Goal: Task Accomplishment & Management: Use online tool/utility

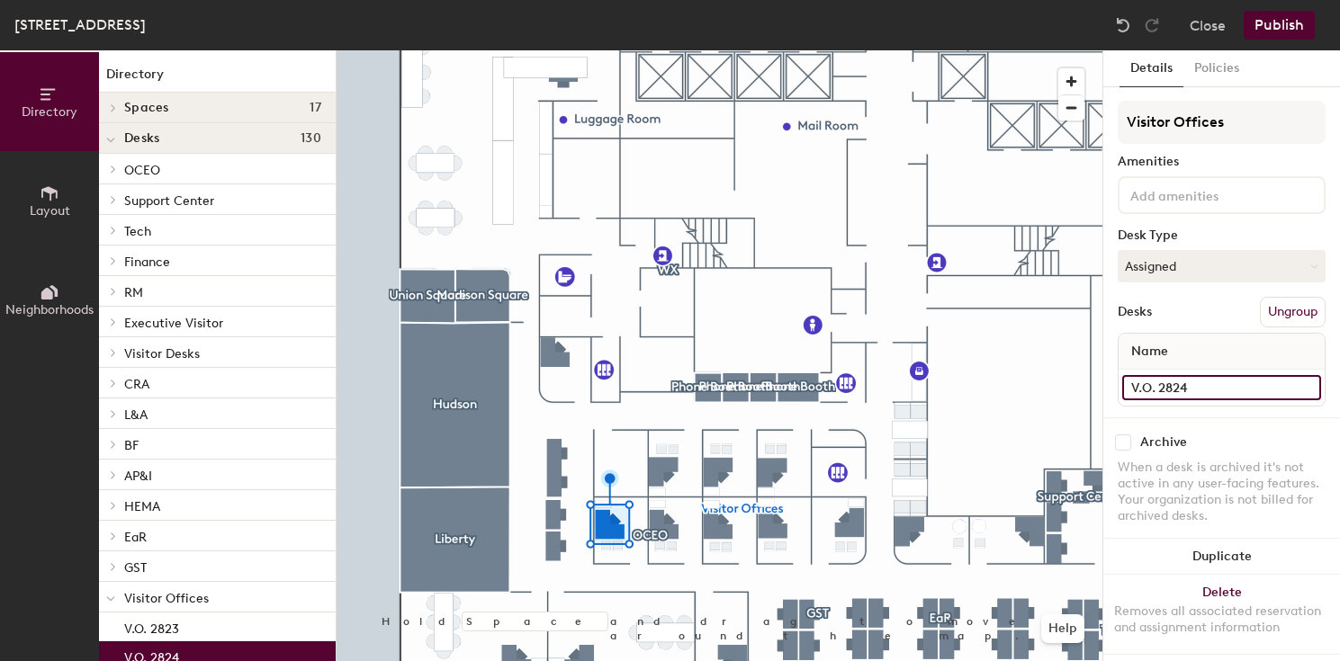
click at [1169, 382] on input "V.O. 2824" at bounding box center [1221, 387] width 199 height 25
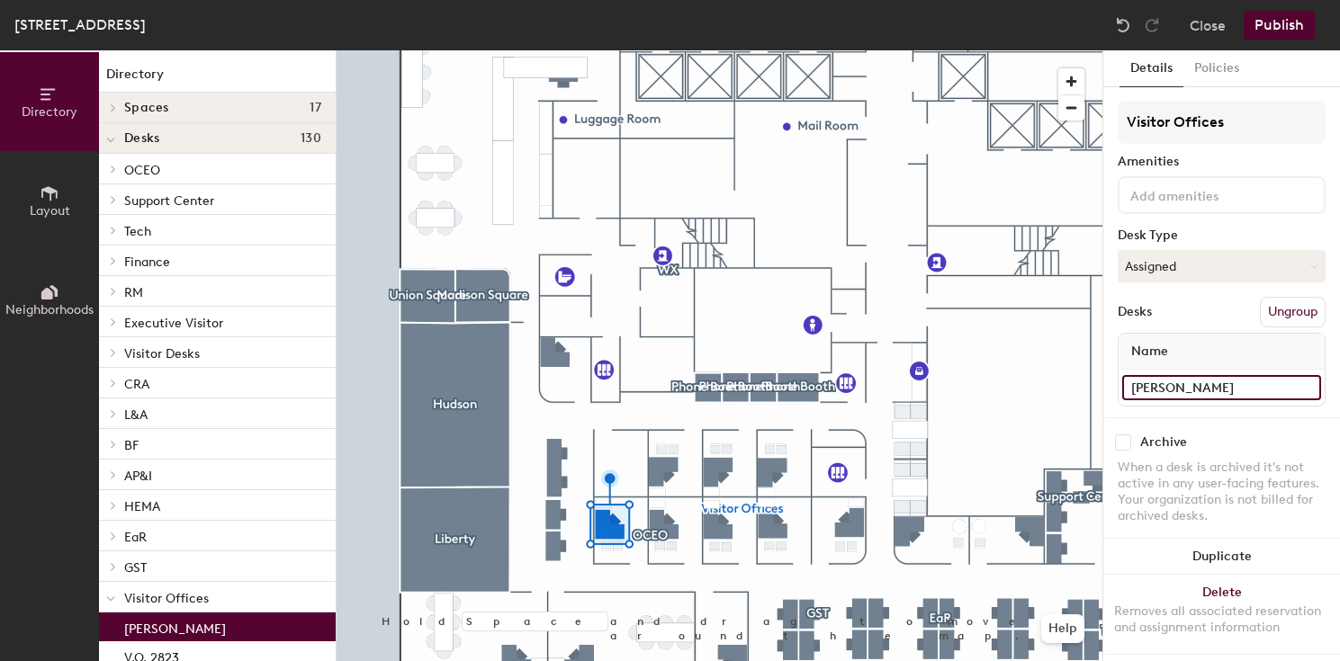
type input "[PERSON_NAME]"
click at [1212, 306] on div "Desks Ungroup" at bounding box center [1221, 312] width 208 height 31
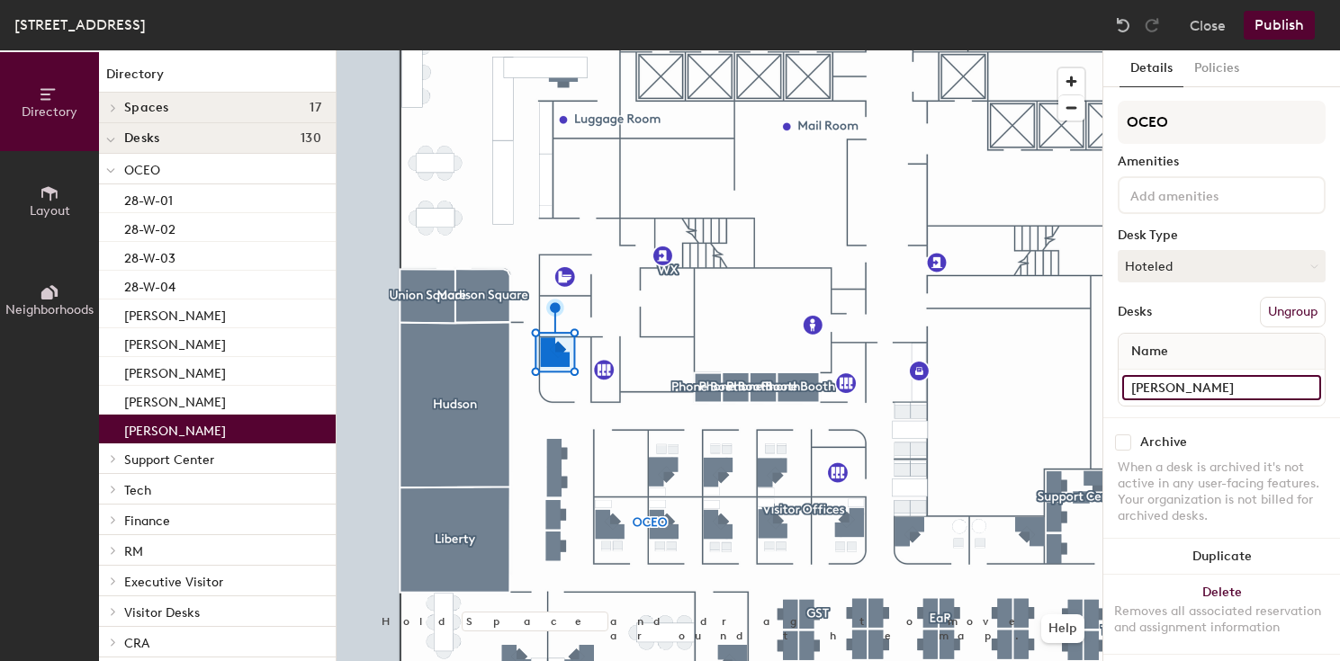
click at [1192, 390] on input "[PERSON_NAME]" at bounding box center [1221, 387] width 199 height 25
type input "V.O. 2811"
click at [1253, 157] on div "Amenities" at bounding box center [1221, 162] width 208 height 14
click at [1300, 28] on button "Publish" at bounding box center [1278, 25] width 71 height 29
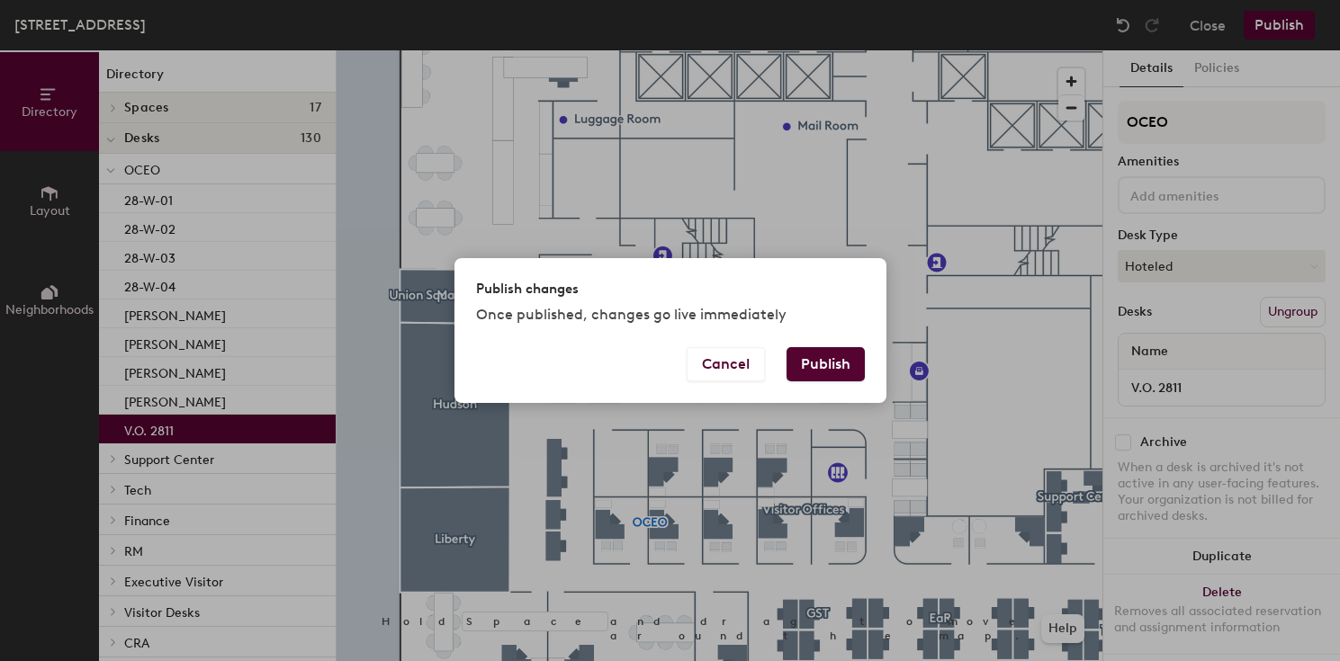
click at [823, 358] on button "Publish" at bounding box center [825, 364] width 78 height 34
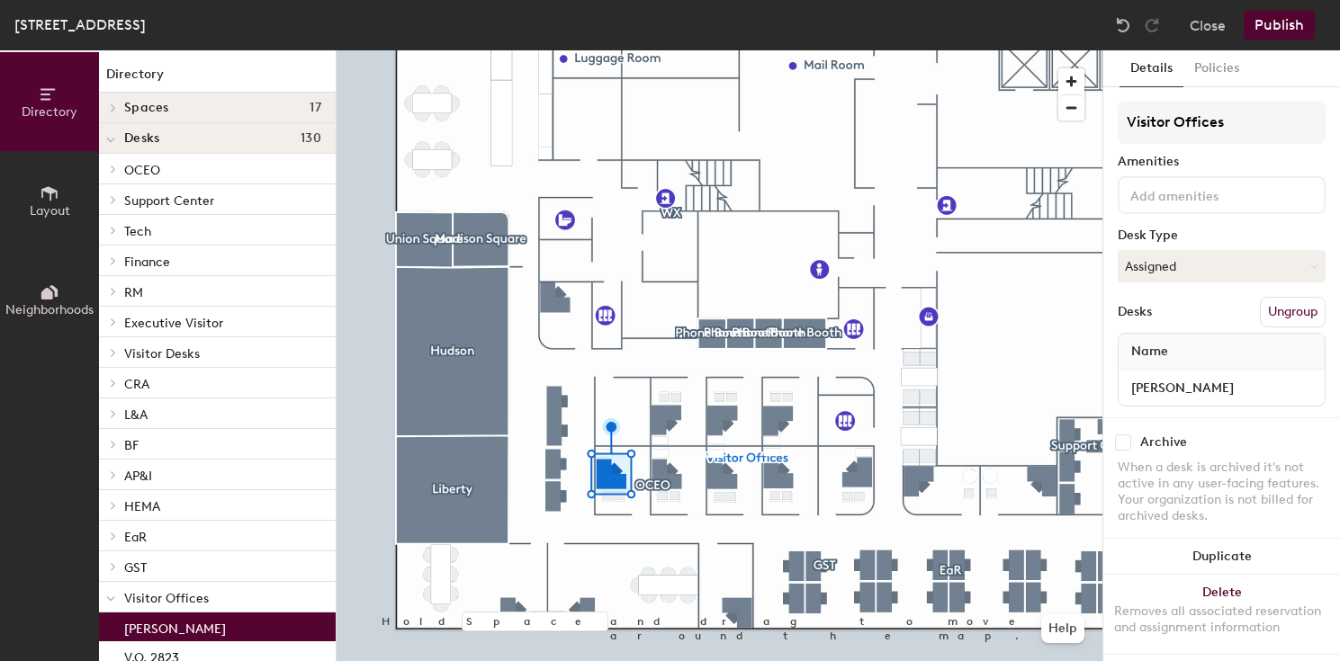
click at [1279, 310] on button "Ungroup" at bounding box center [1292, 312] width 66 height 31
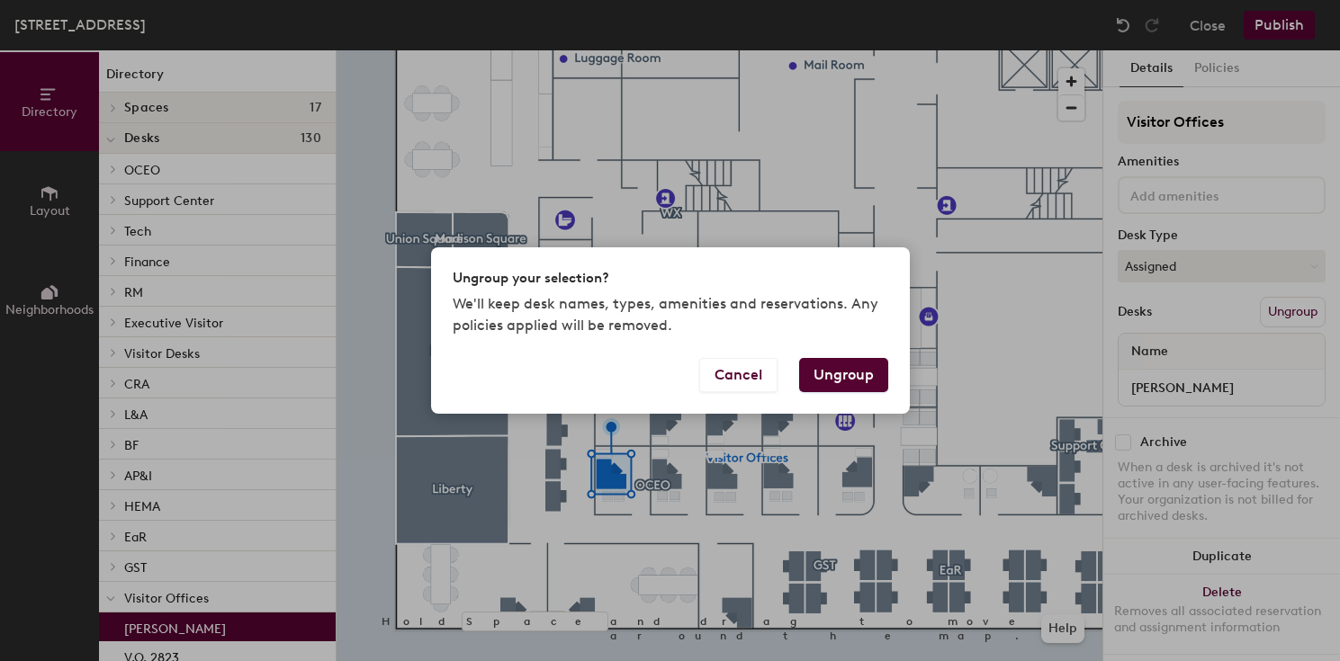
click at [851, 377] on button "Ungroup" at bounding box center [843, 375] width 89 height 34
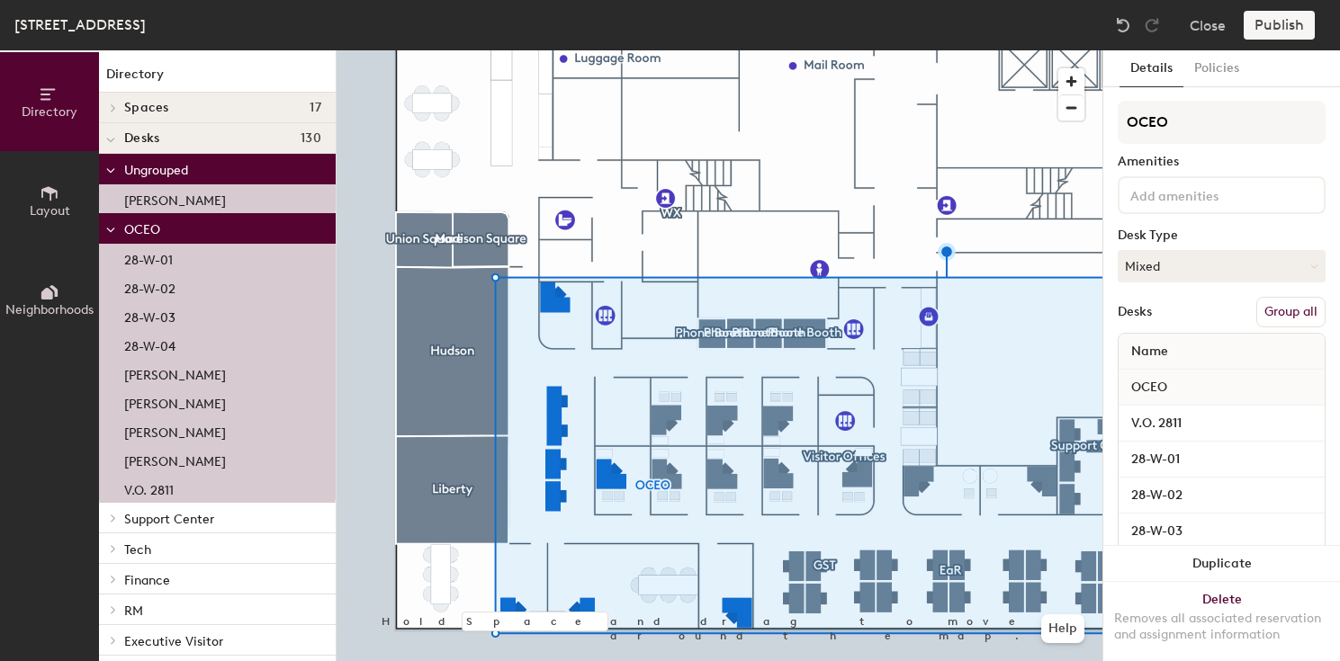
click at [1280, 307] on button "Group all" at bounding box center [1290, 312] width 69 height 31
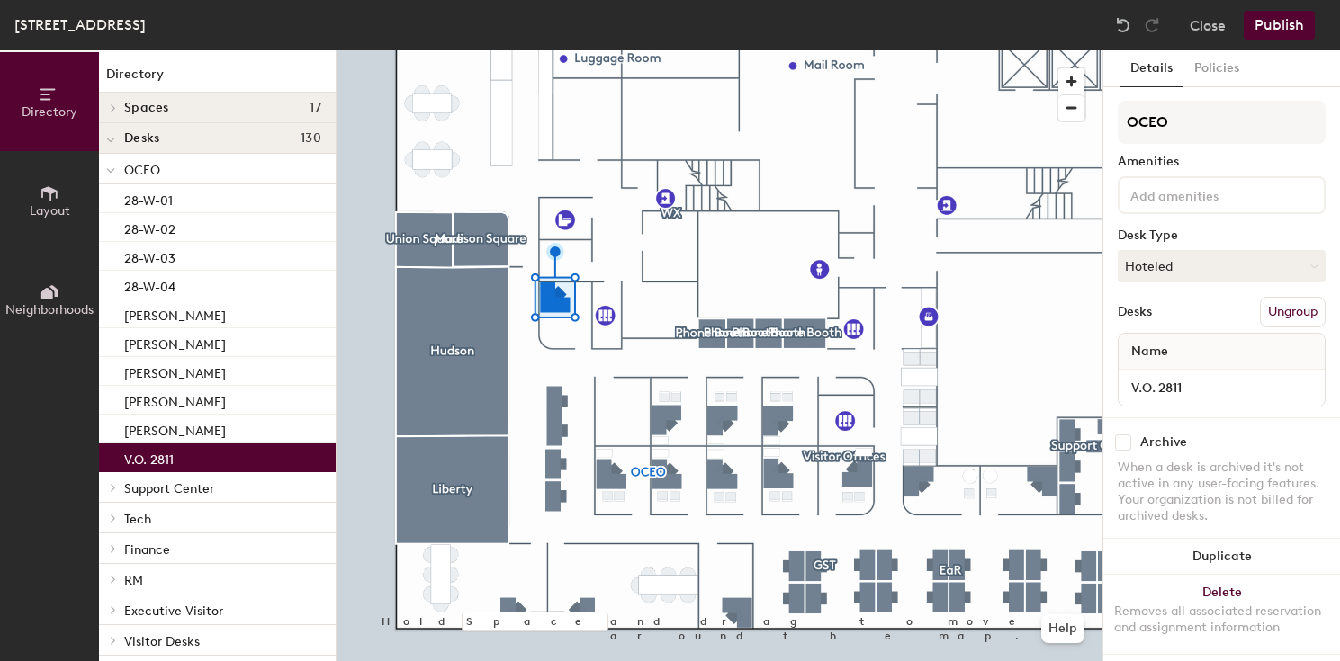
click at [1278, 313] on button "Ungroup" at bounding box center [1292, 312] width 66 height 31
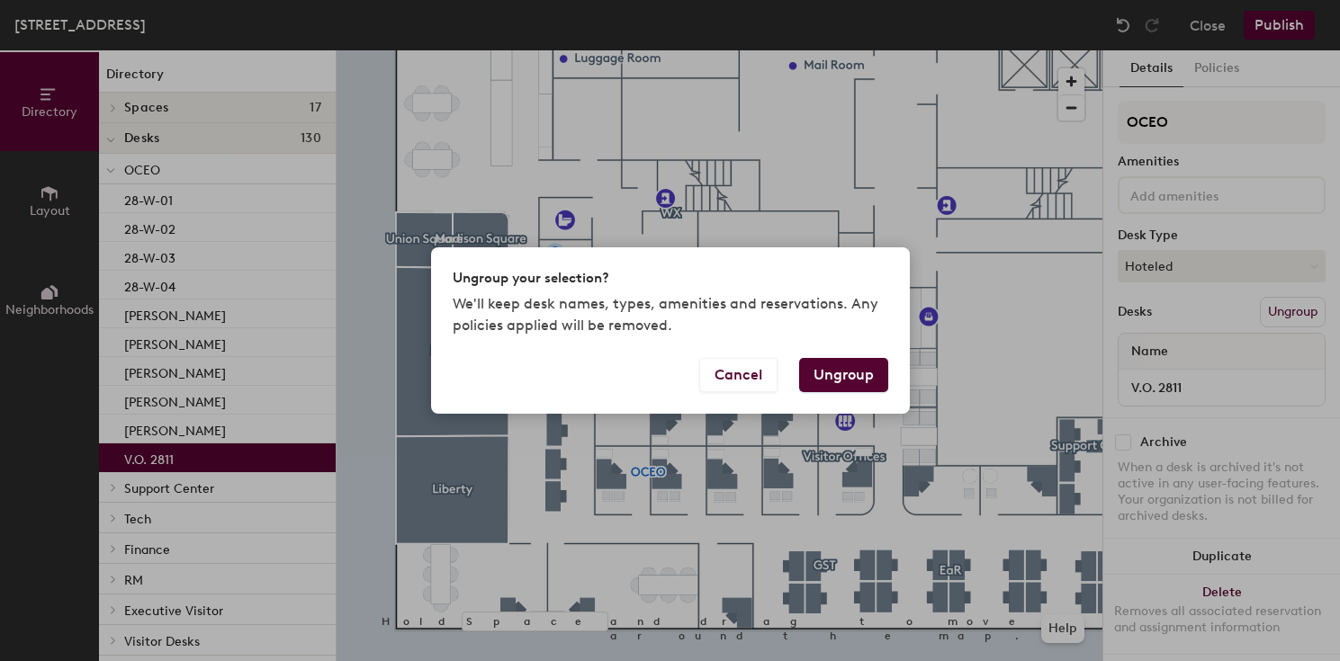
click at [849, 385] on button "Ungroup" at bounding box center [843, 375] width 89 height 34
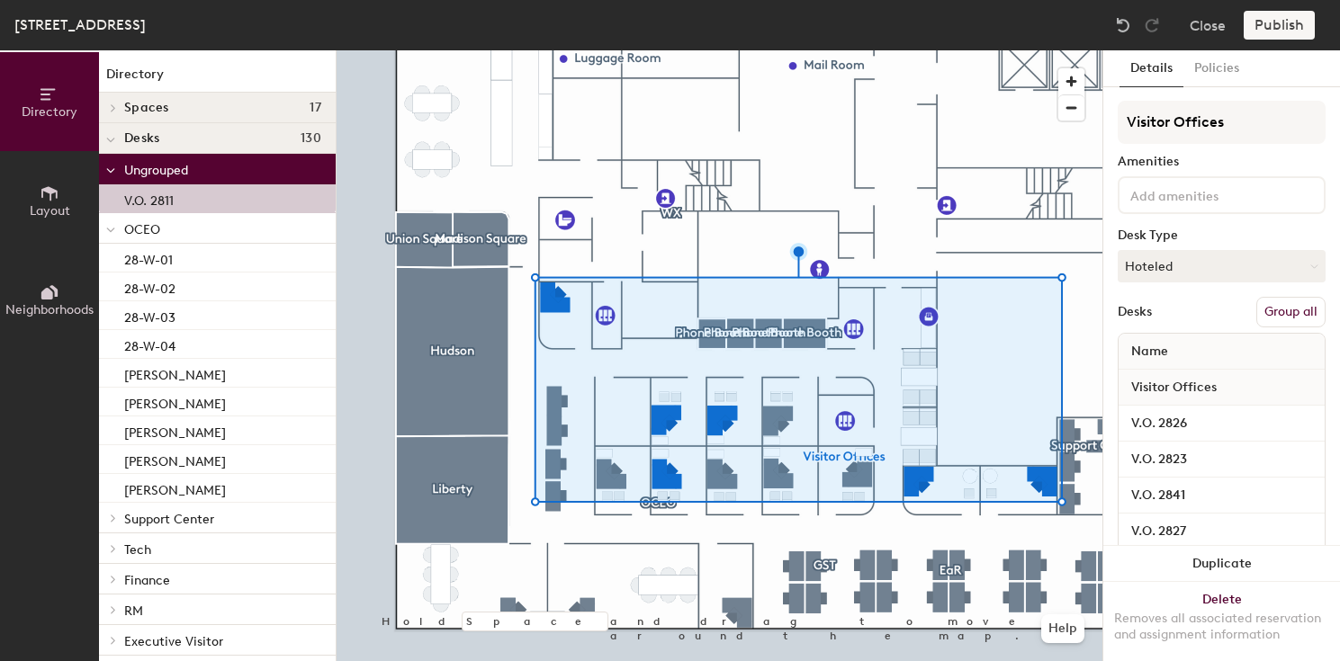
click at [1286, 312] on button "Group all" at bounding box center [1290, 312] width 69 height 31
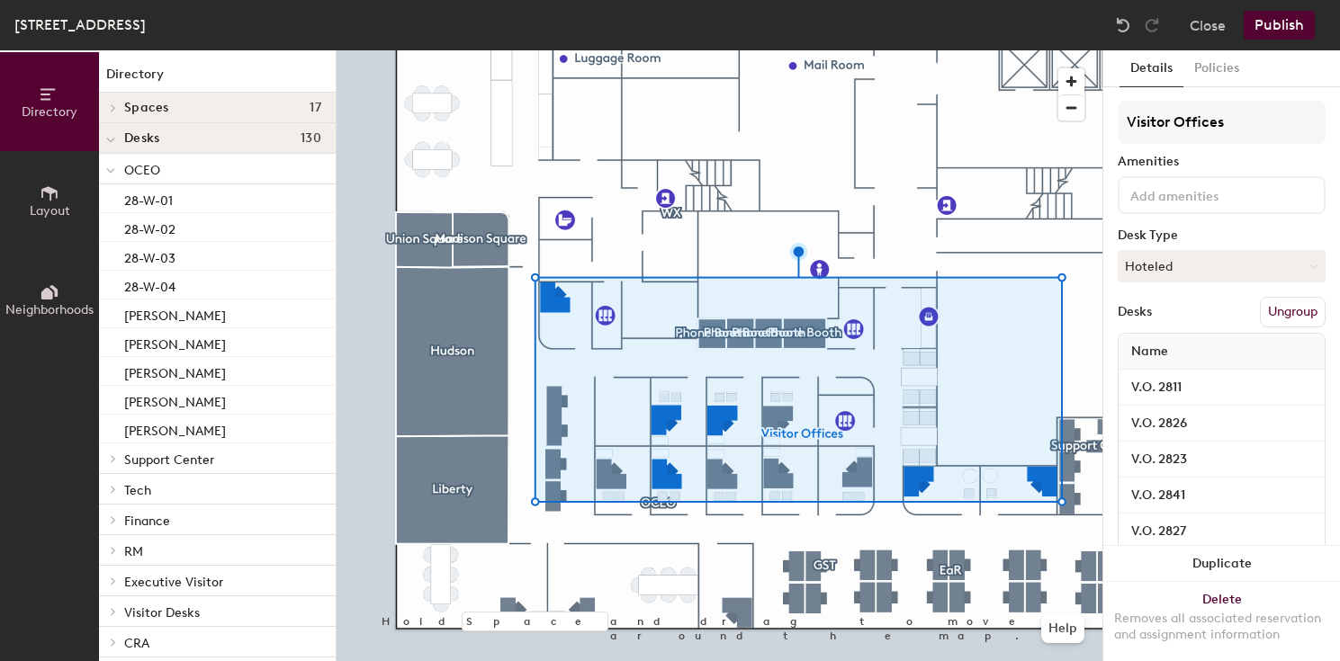
click at [1224, 309] on div "Desks Ungroup" at bounding box center [1221, 312] width 208 height 31
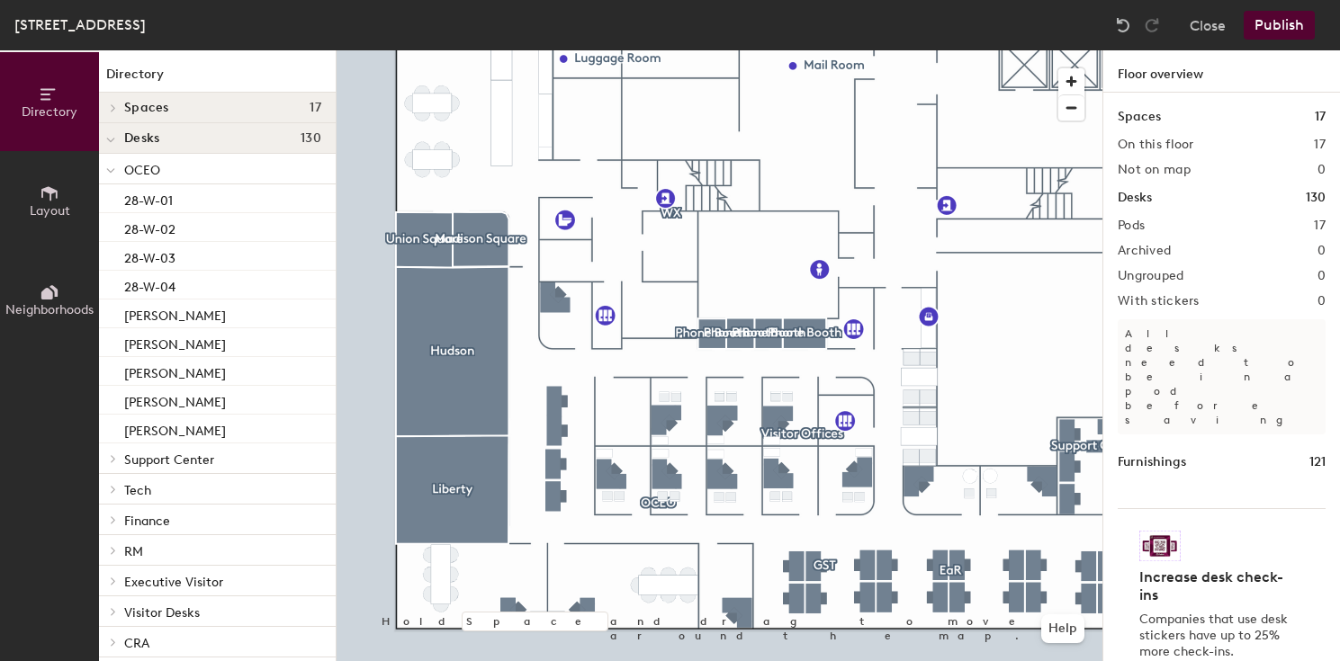
click at [1278, 33] on button "Publish" at bounding box center [1278, 25] width 71 height 29
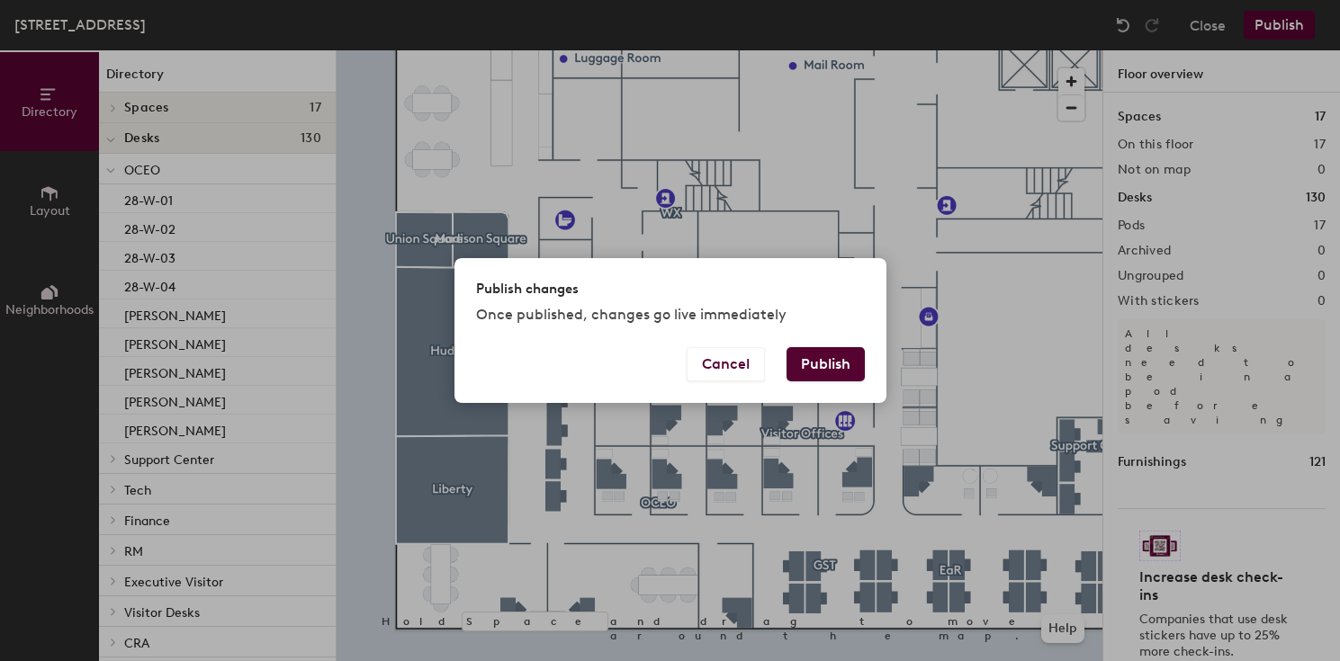
click at [816, 360] on button "Publish" at bounding box center [825, 364] width 78 height 34
